Goal: Navigation & Orientation: Find specific page/section

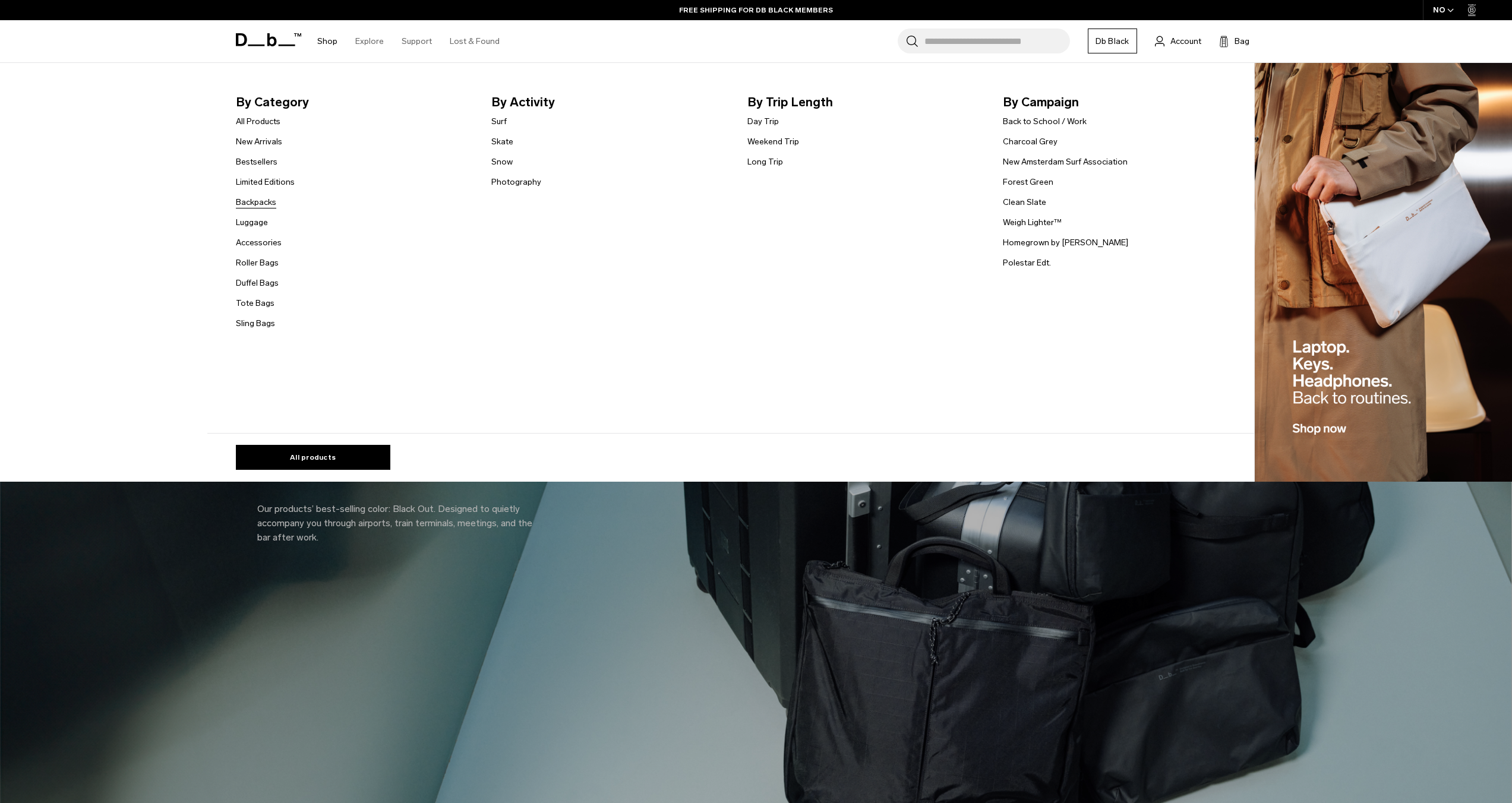
click at [261, 202] on link "Backpacks" at bounding box center [256, 202] width 41 height 12
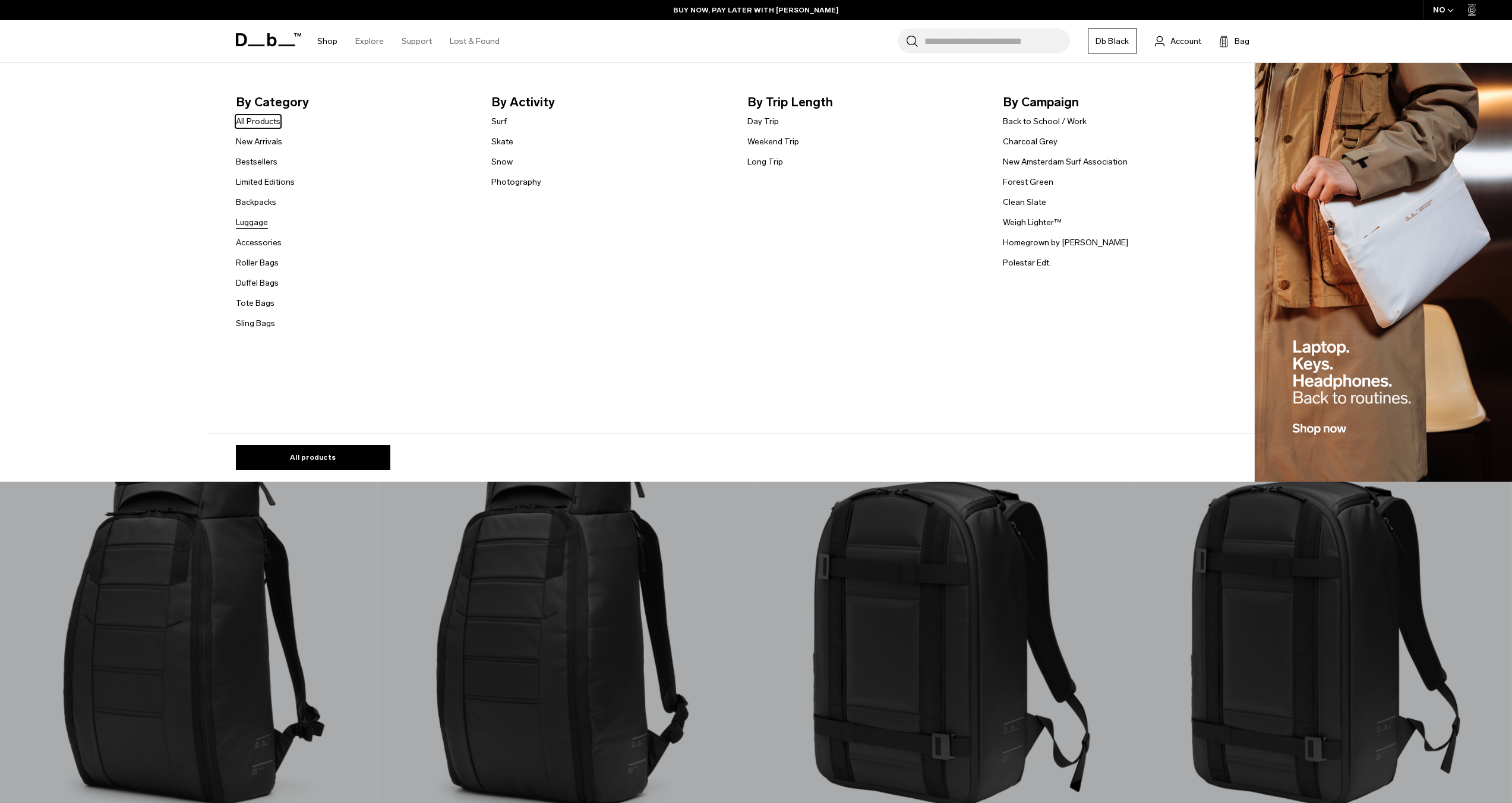
click at [260, 225] on link "Luggage" at bounding box center [252, 222] width 32 height 12
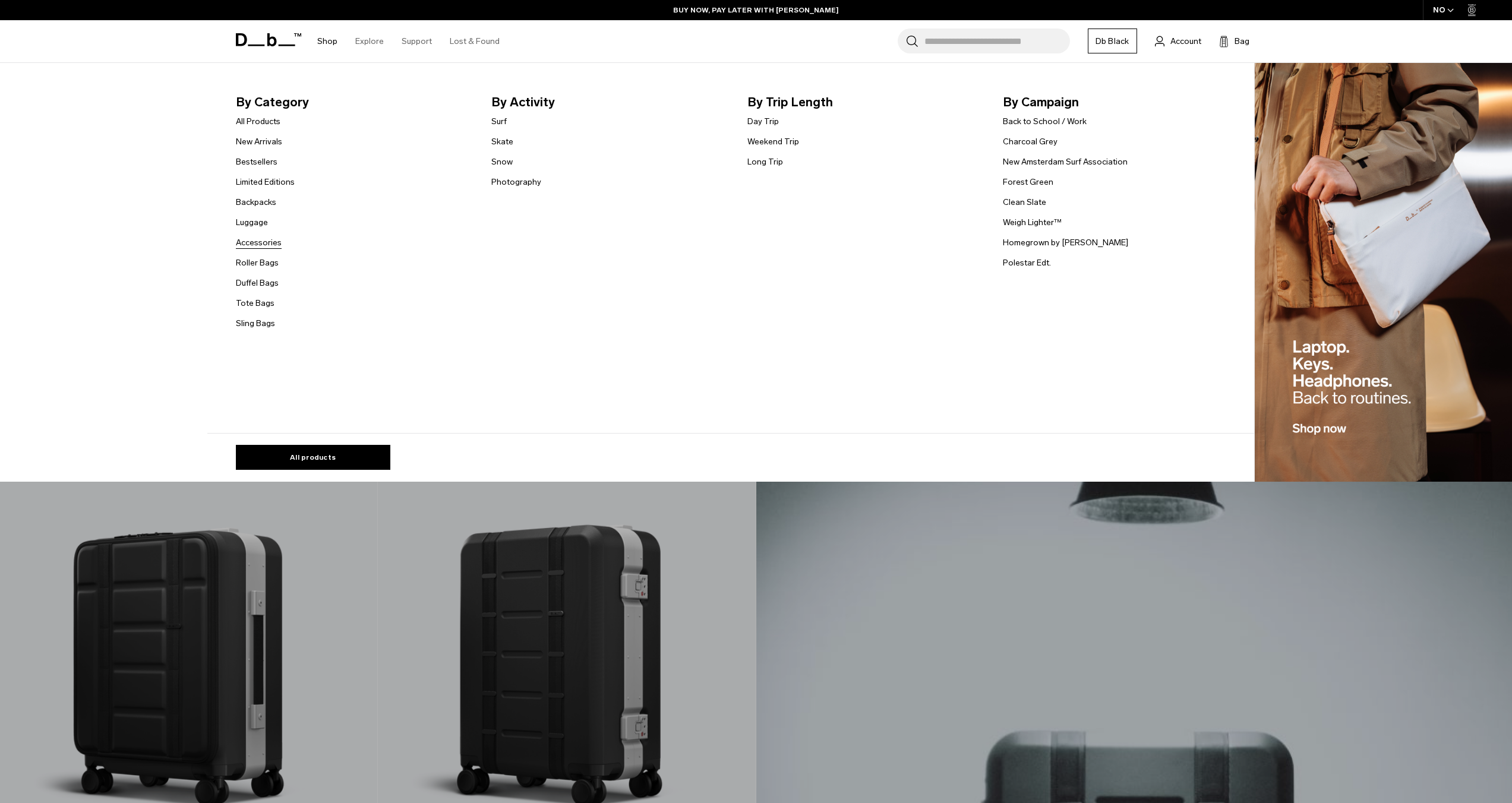
click at [260, 244] on link "Accessories" at bounding box center [259, 242] width 45 height 12
